Goal: Information Seeking & Learning: Find specific page/section

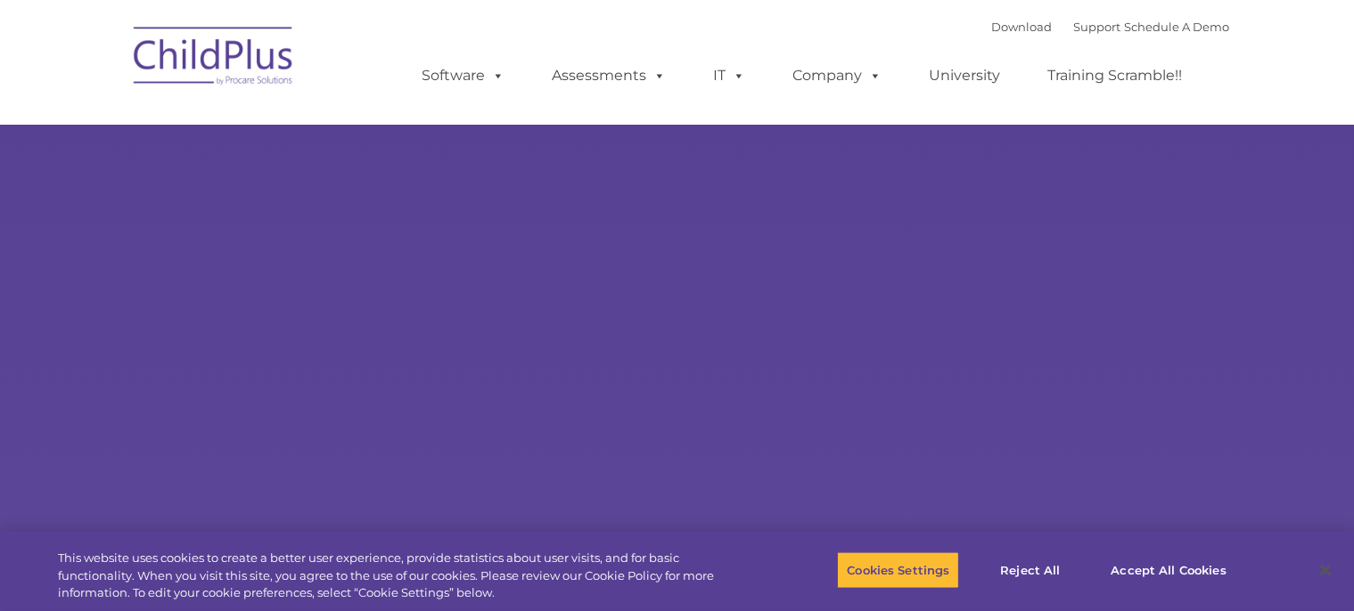
select select "MEDIUM"
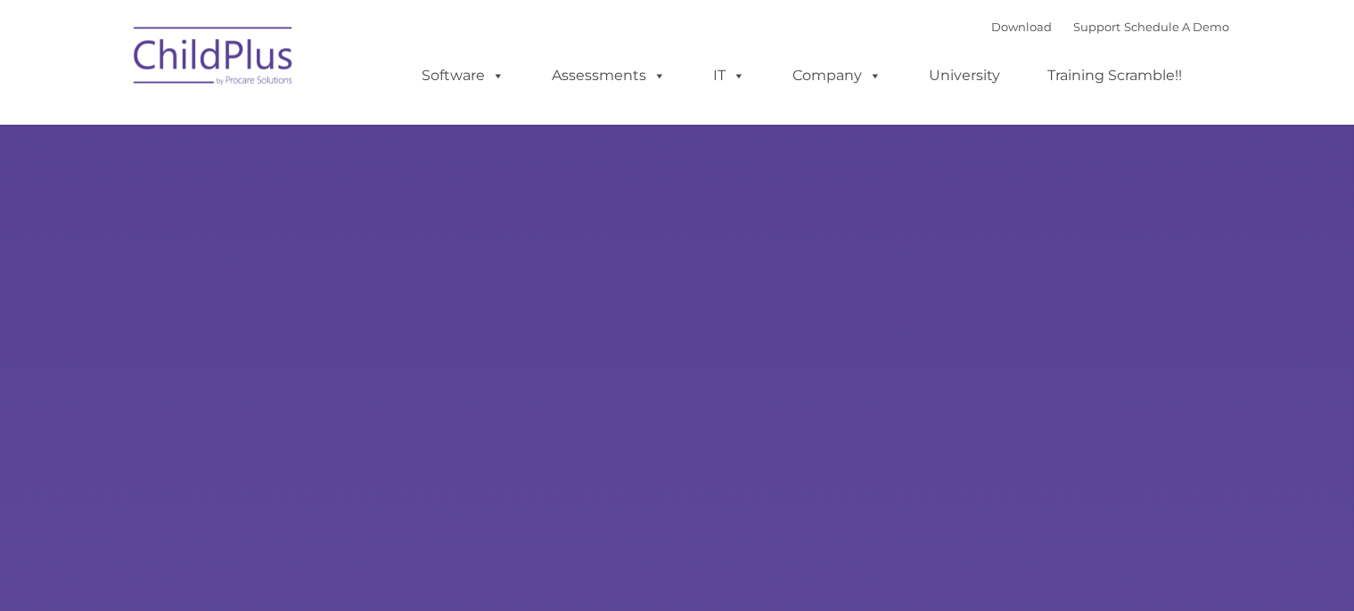
type input ""
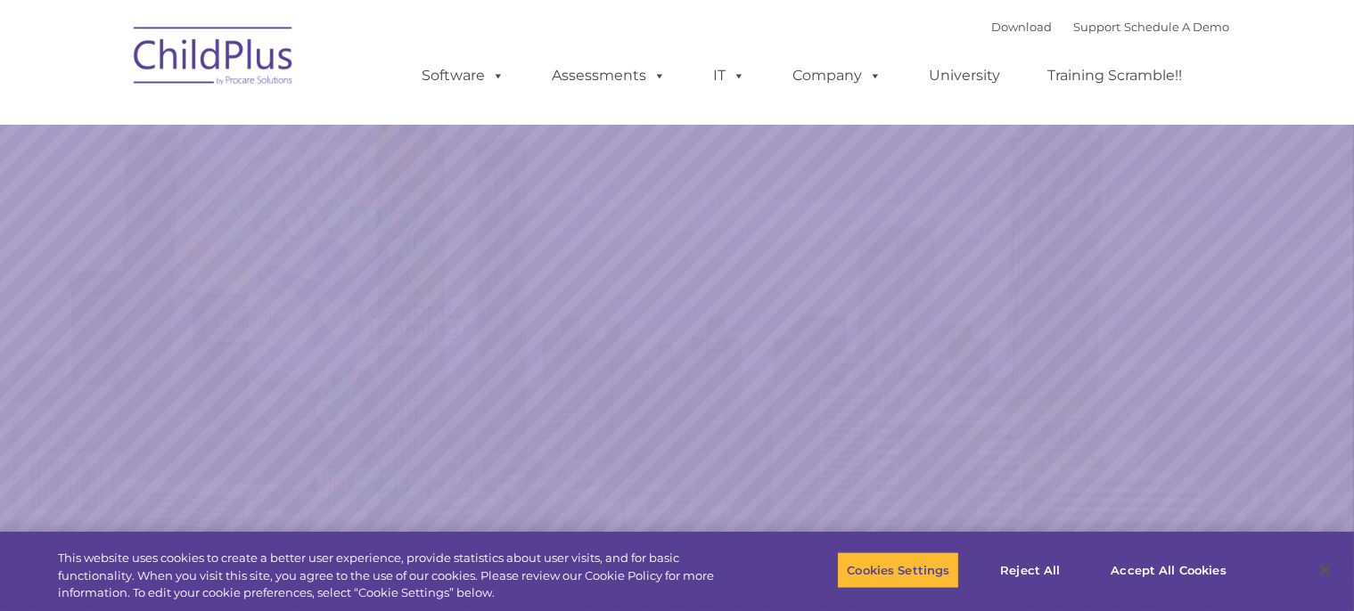
select select "MEDIUM"
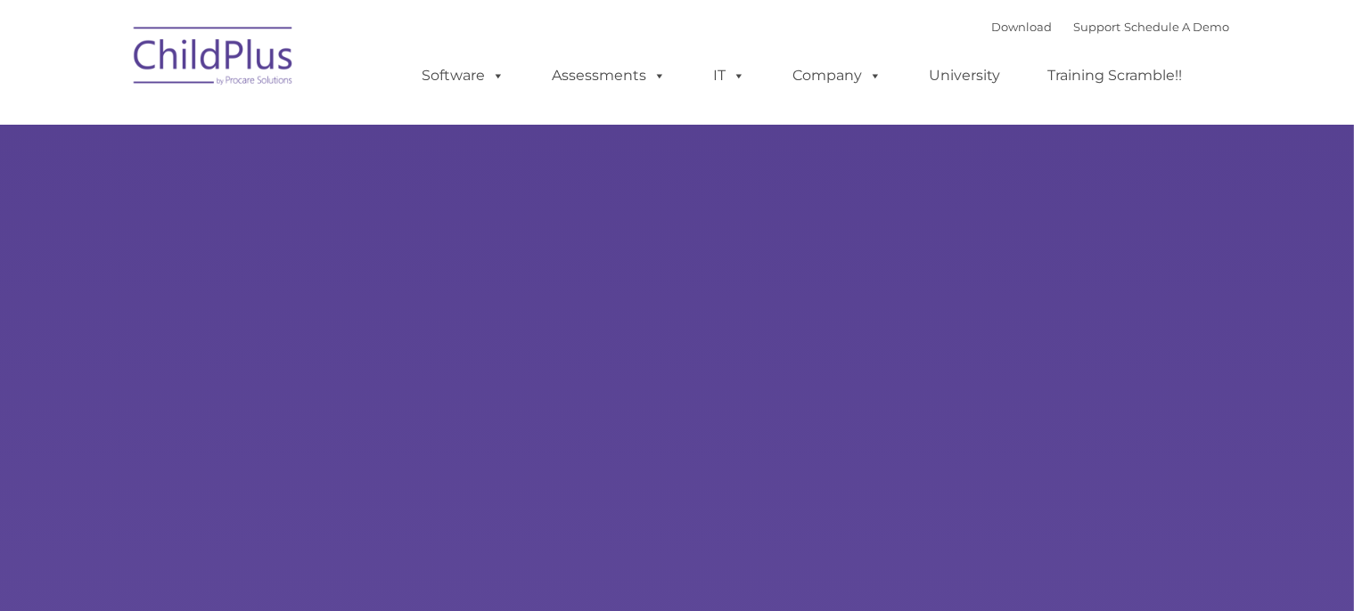
type input ""
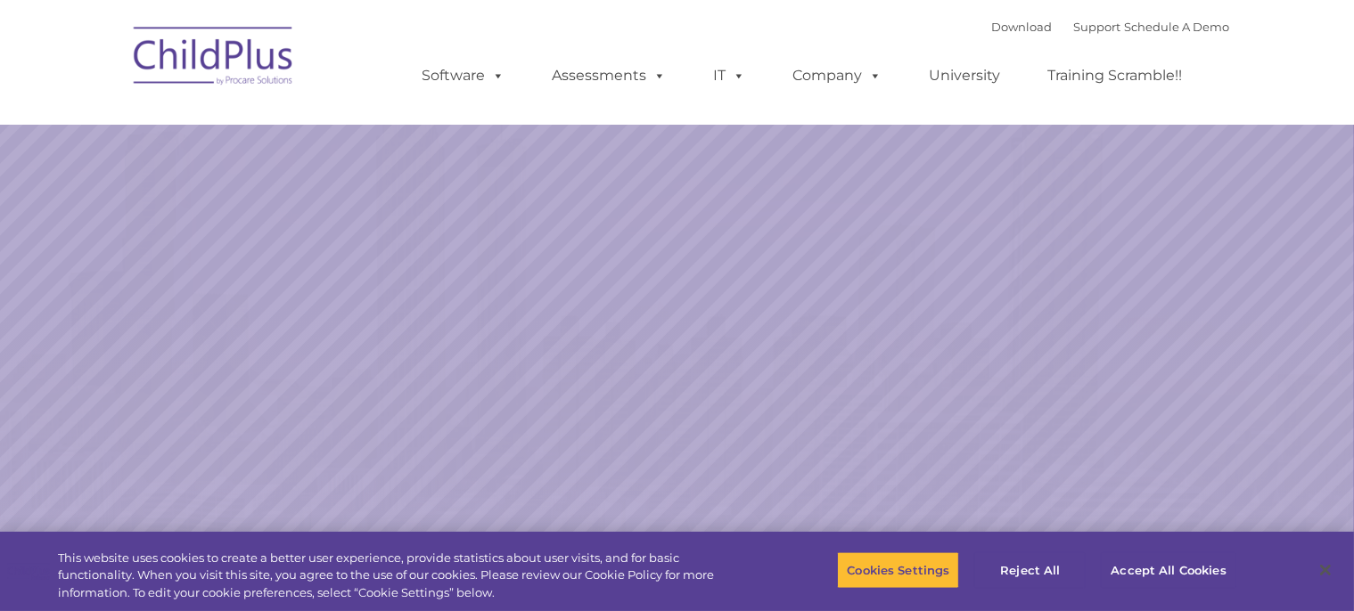
select select "MEDIUM"
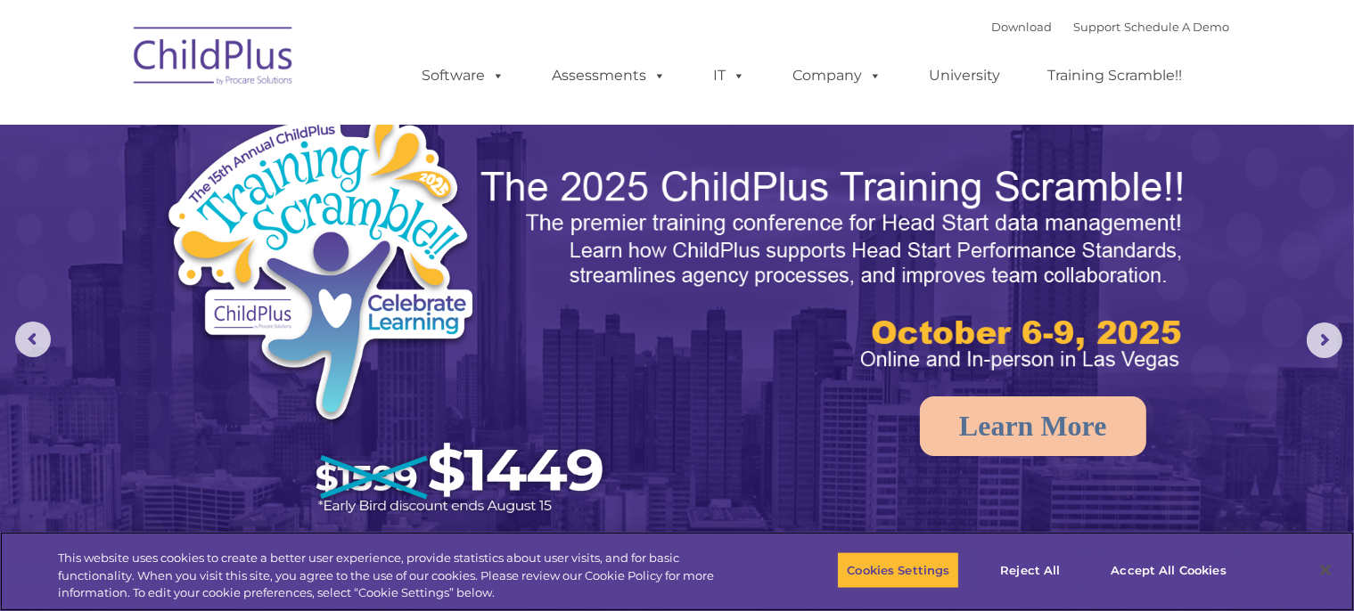
scroll to position [3, 0]
